Goal: Information Seeking & Learning: Learn about a topic

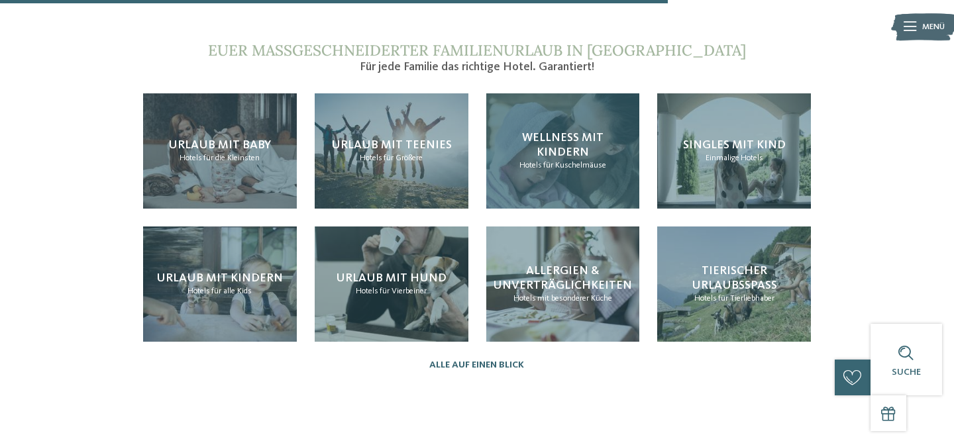
scroll to position [1342, 0]
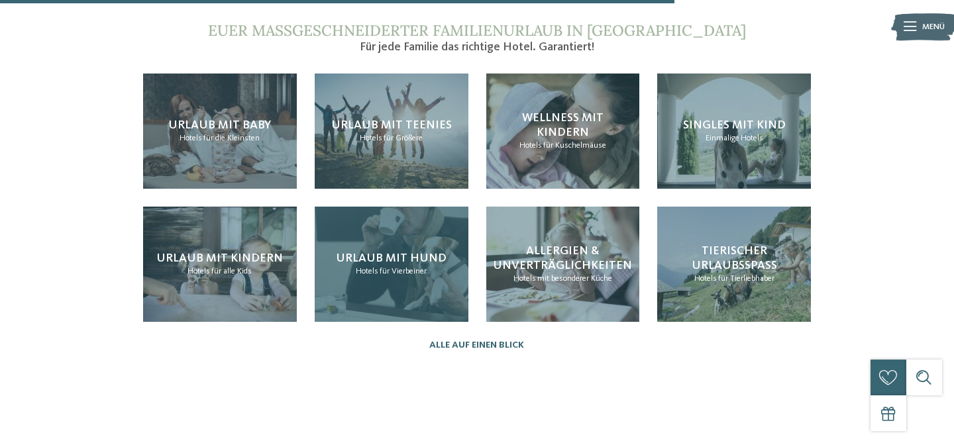
click at [391, 284] on div "Urlaub mit Hund Hotels für Vierbeiner" at bounding box center [392, 264] width 154 height 115
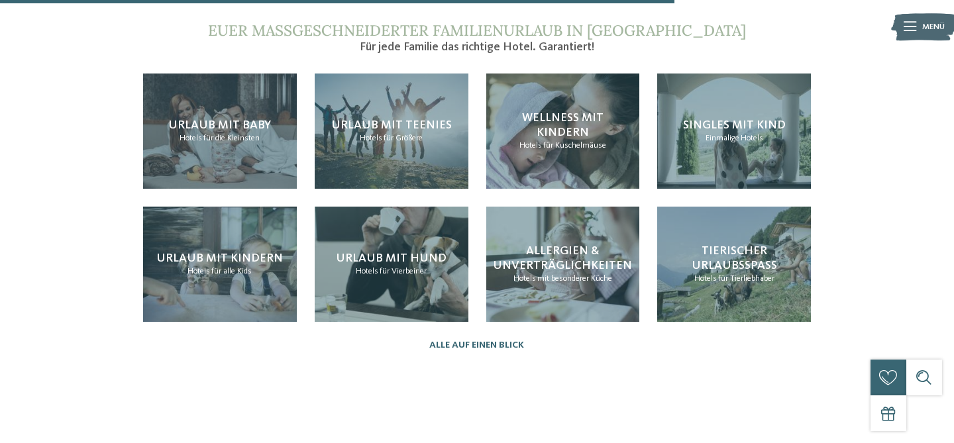
click at [389, 64] on section "Euer maßgeschneiderter Familienurlaub in Südtirol Für jede Familie das richtige…" at bounding box center [476, 186] width 811 height 330
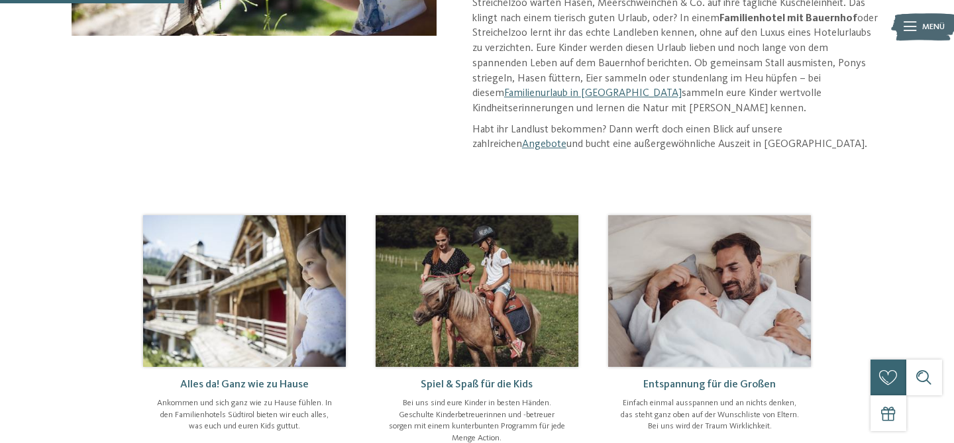
scroll to position [366, 0]
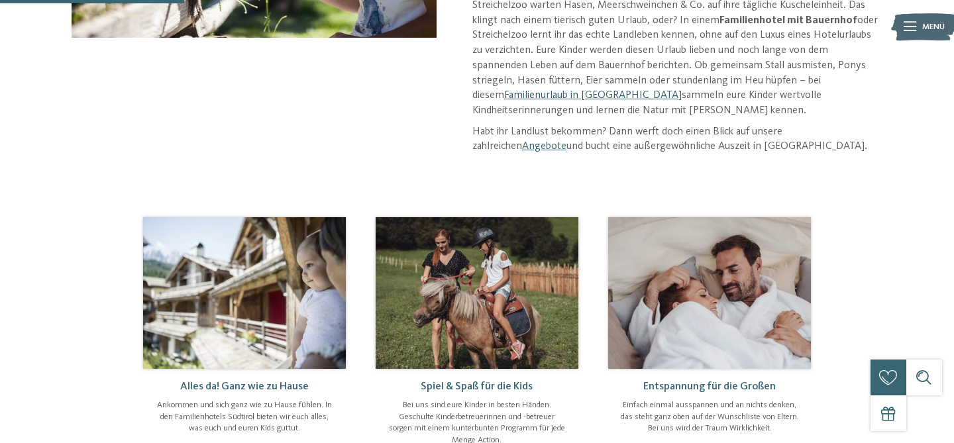
click at [681, 90] on link "Familienurlaub in [GEOGRAPHIC_DATA]" at bounding box center [592, 95] width 177 height 11
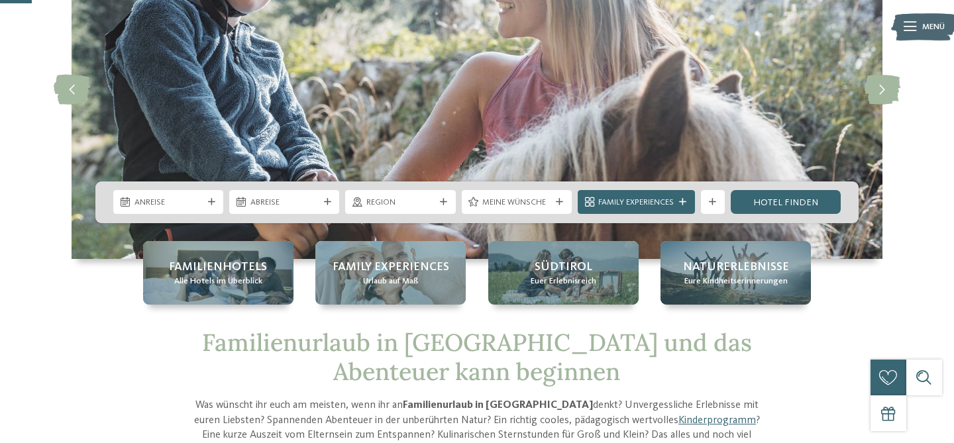
scroll to position [154, 0]
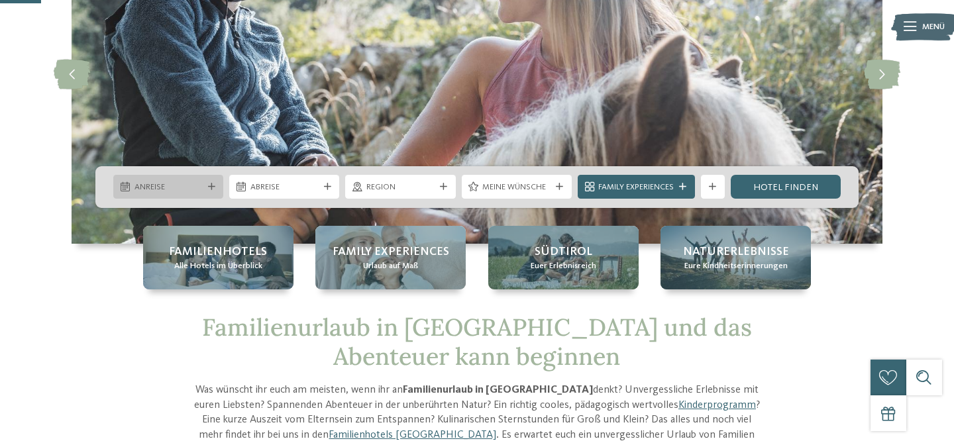
click at [174, 184] on span "Anreise" at bounding box center [168, 187] width 68 height 12
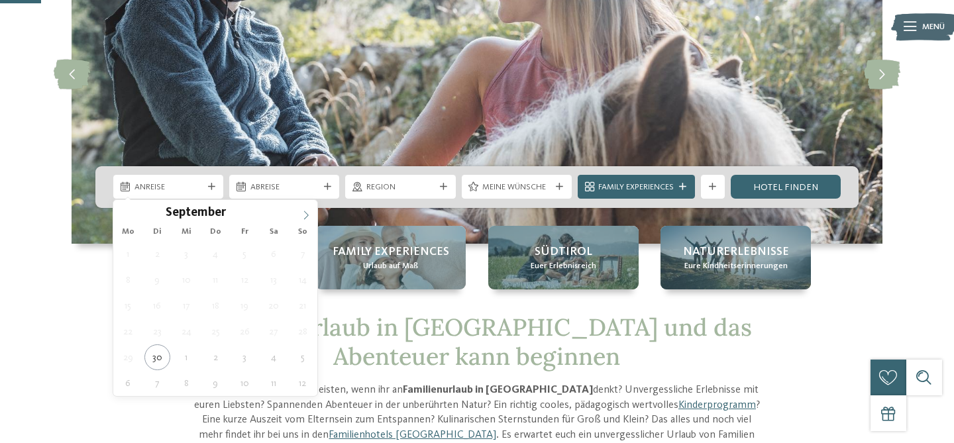
click at [303, 216] on icon at bounding box center [305, 215] width 9 height 9
